Goal: Information Seeking & Learning: Learn about a topic

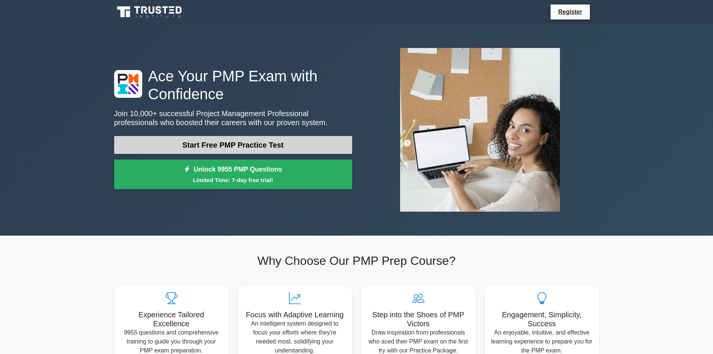
click at [219, 145] on link "Start Free PMP Practice Test" at bounding box center [233, 145] width 238 height 18
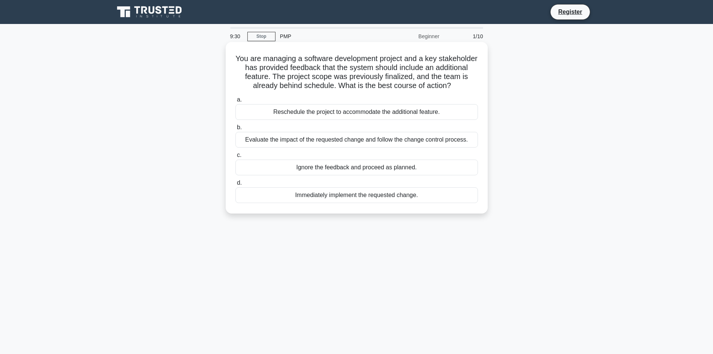
click at [363, 140] on div "Evaluate the impact of the requested change and follow the change control proce…" at bounding box center [356, 140] width 243 height 16
click at [235, 130] on input "b. Evaluate the impact of the requested change and follow the change control pr…" at bounding box center [235, 127] width 0 height 5
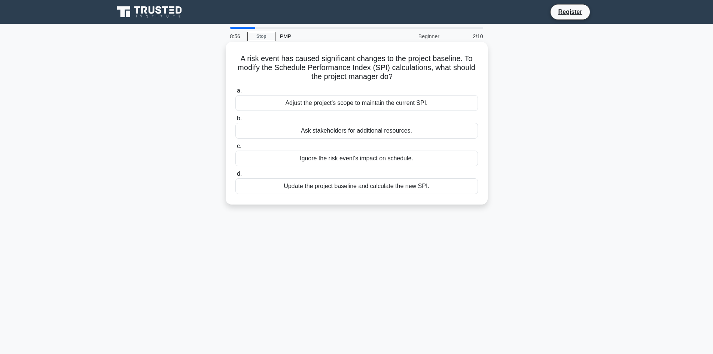
click at [348, 104] on div "Adjust the project's scope to maintain the current SPI." at bounding box center [356, 103] width 243 height 16
click at [235, 93] on input "a. Adjust the project's scope to maintain the current SPI." at bounding box center [235, 90] width 0 height 5
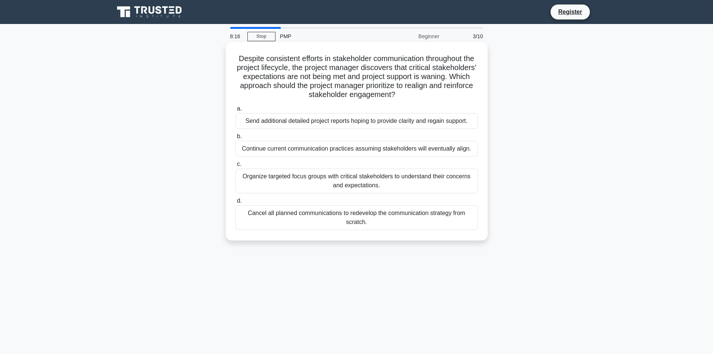
click at [423, 177] on div "Organize targeted focus groups with critical stakeholders to understand their c…" at bounding box center [356, 180] width 243 height 25
click at [235, 167] on input "c. Organize targeted focus groups with critical stakeholders to understand thei…" at bounding box center [235, 164] width 0 height 5
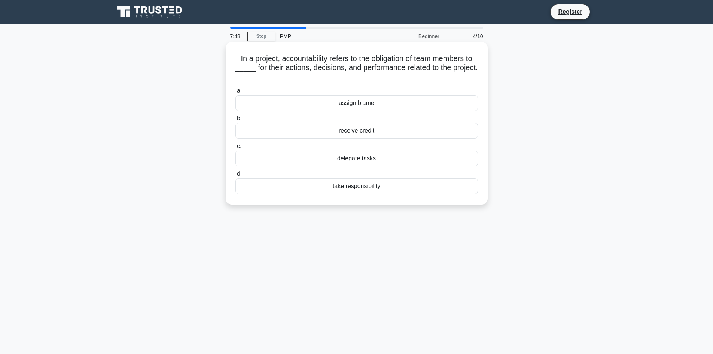
click at [372, 186] on div "take responsibility" at bounding box center [356, 186] width 243 height 16
click at [235, 176] on input "d. take responsibility" at bounding box center [235, 173] width 0 height 5
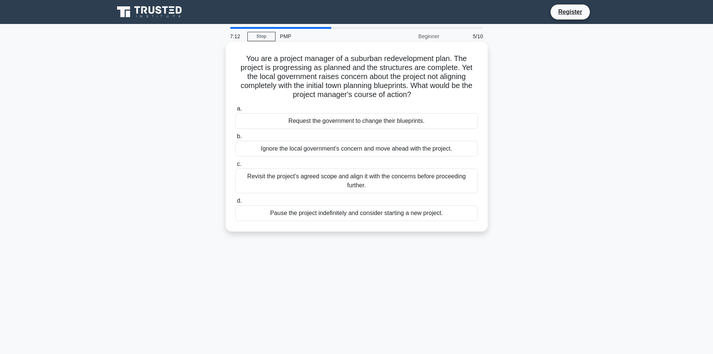
click at [443, 177] on div "Revisit the project's agreed scope and align it with the concerns before procee…" at bounding box center [356, 180] width 243 height 25
click at [235, 167] on input "c. Revisit the project's agreed scope and align it with the concerns before pro…" at bounding box center [235, 164] width 0 height 5
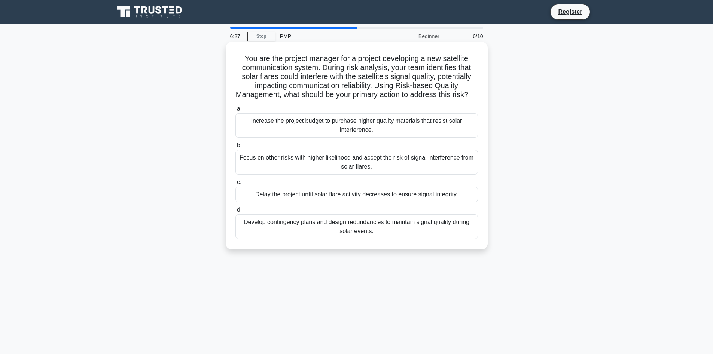
click at [400, 231] on div "Develop contingency plans and design redundancies to maintain signal quality du…" at bounding box center [356, 226] width 243 height 25
click at [235, 212] on input "d. Develop contingency plans and design redundancies to maintain signal quality…" at bounding box center [235, 209] width 0 height 5
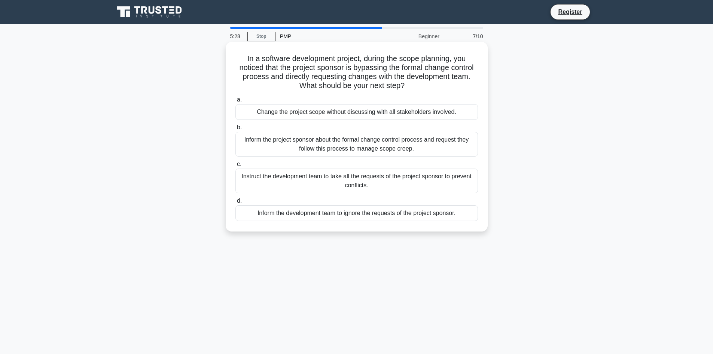
click at [372, 144] on div "Inform the project sponsor about the formal change control process and request …" at bounding box center [356, 144] width 243 height 25
click at [235, 130] on input "b. Inform the project sponsor about the formal change control process and reque…" at bounding box center [235, 127] width 0 height 5
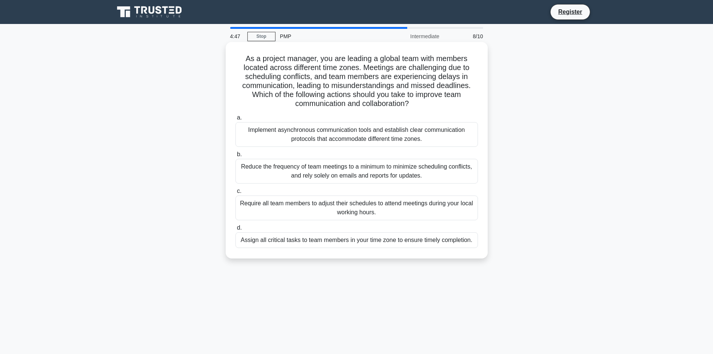
click at [373, 138] on div "Implement asynchronous communication tools and establish clear communication pr…" at bounding box center [356, 134] width 243 height 25
click at [235, 120] on input "a. Implement asynchronous communication tools and establish clear communication…" at bounding box center [235, 117] width 0 height 5
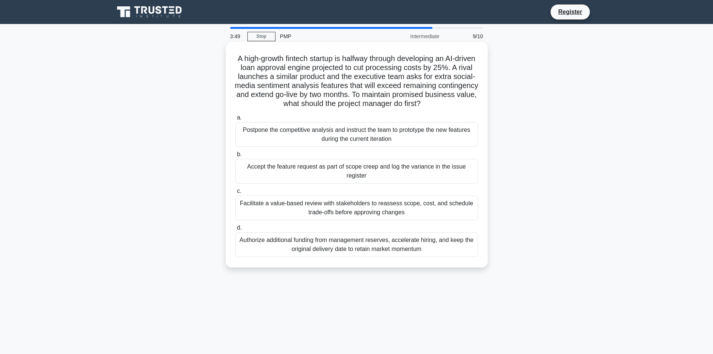
click at [353, 238] on div "Authorize additional funding from management reserves, accelerate hiring, and k…" at bounding box center [356, 244] width 243 height 25
click at [235, 230] on input "d. Authorize additional funding from management reserves, accelerate hiring, an…" at bounding box center [235, 227] width 0 height 5
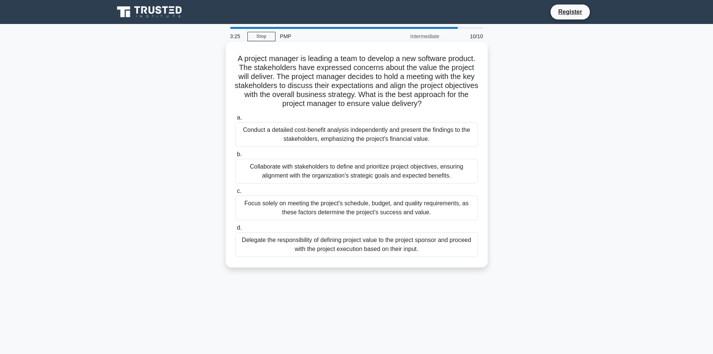
click at [329, 173] on div "Collaborate with stakeholders to define and prioritize project objectives, ensu…" at bounding box center [356, 171] width 243 height 25
click at [235, 157] on input "b. Collaborate with stakeholders to define and prioritize project objectives, e…" at bounding box center [235, 154] width 0 height 5
